Goal: Find specific page/section: Find specific page/section

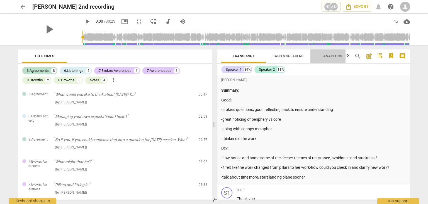
click at [330, 55] on span "Analytics" at bounding box center [333, 56] width 19 height 4
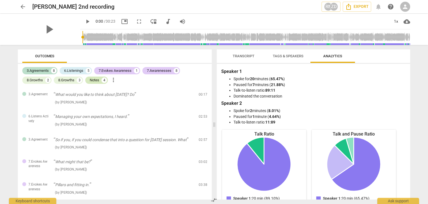
click at [96, 81] on div "Notes" at bounding box center [94, 80] width 9 height 6
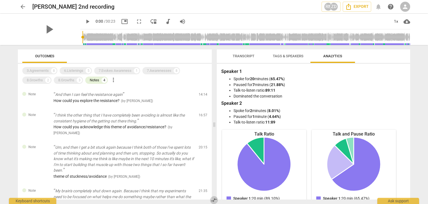
click at [211, 196] on span "compare_arrows" at bounding box center [214, 199] width 7 height 7
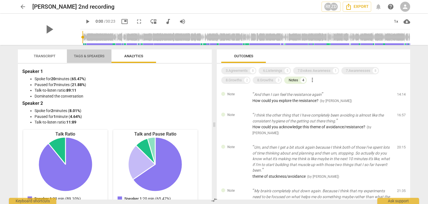
click at [85, 53] on span "Tags & Speakers" at bounding box center [89, 56] width 44 height 8
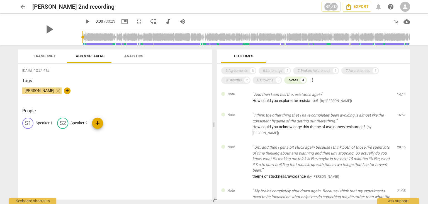
click at [50, 53] on span "Transcript" at bounding box center [44, 56] width 35 height 8
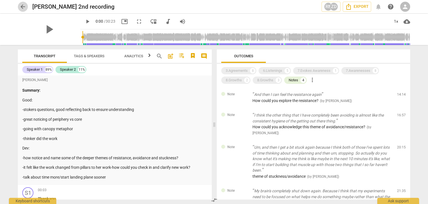
click at [22, 7] on span "arrow_back" at bounding box center [23, 6] width 7 height 7
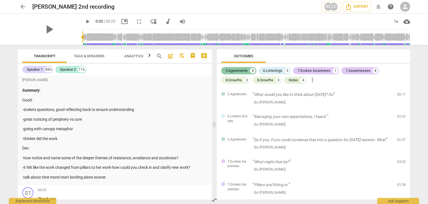
click at [236, 69] on div "3.Agreements" at bounding box center [237, 71] width 22 height 6
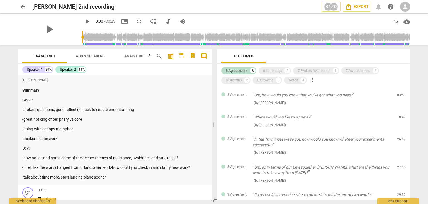
scroll to position [76, 0]
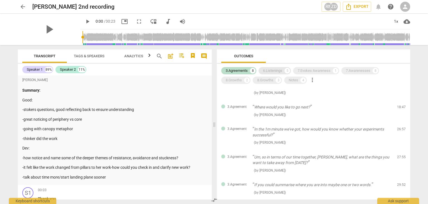
click at [271, 68] on div "6.Listenings" at bounding box center [272, 71] width 19 height 6
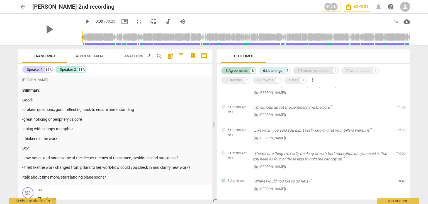
click at [306, 71] on div "7.Evokes Awareness" at bounding box center [314, 71] width 33 height 6
click at [311, 70] on div "7.Evokes Awareness" at bounding box center [314, 71] width 33 height 6
click at [353, 69] on div "7.Awarenesses" at bounding box center [358, 71] width 25 height 6
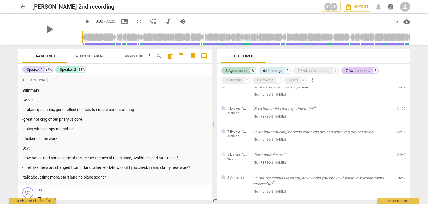
scroll to position [389, 0]
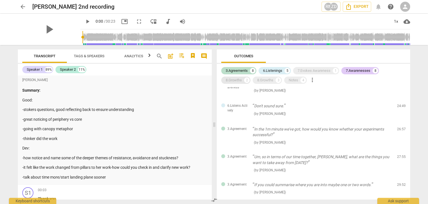
click at [235, 78] on div "8.Growths" at bounding box center [234, 80] width 16 height 6
click at [265, 78] on div "8.Growths" at bounding box center [265, 80] width 16 height 6
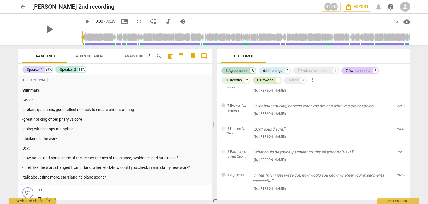
scroll to position [412, 0]
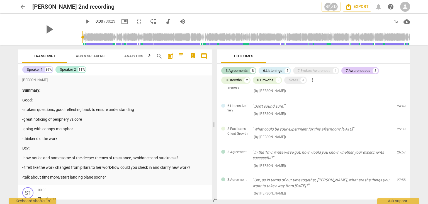
click at [410, 66] on div "3.Agreements 8 6.Listenings 5 7.Evokes Awareness 1 7.Awarenesses 8 8.Growths 2 …" at bounding box center [315, 75] width 189 height 19
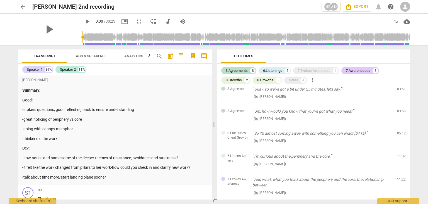
scroll to position [21, 0]
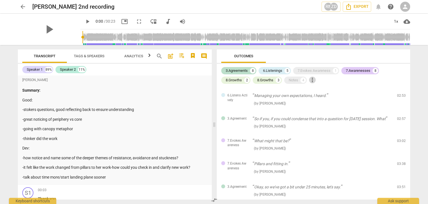
click at [312, 79] on span "more_vert" at bounding box center [312, 79] width 7 height 7
click at [297, 83] on div at bounding box center [214, 102] width 428 height 204
click at [130, 55] on span "Analytics" at bounding box center [133, 56] width 19 height 4
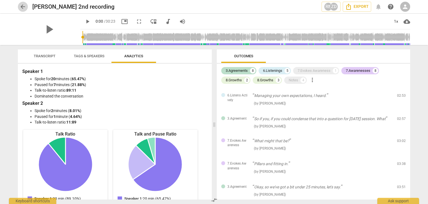
click at [21, 4] on span "arrow_back" at bounding box center [23, 6] width 7 height 7
